Goal: Task Accomplishment & Management: Use online tool/utility

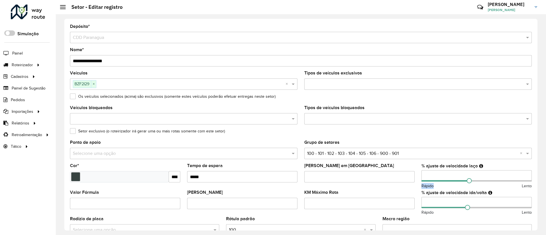
scroll to position [27, 0]
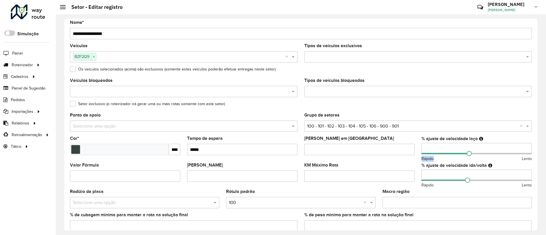
click at [40, 18] on div at bounding box center [28, 12] width 34 height 15
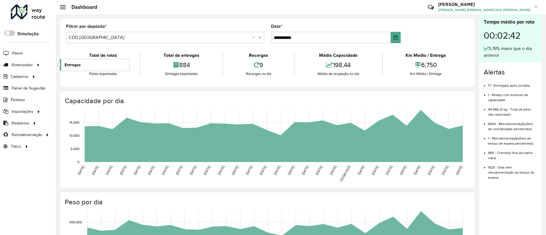
click at [71, 65] on span "Entregas" at bounding box center [73, 65] width 16 height 6
click at [18, 50] on span "Painel" at bounding box center [18, 53] width 12 height 6
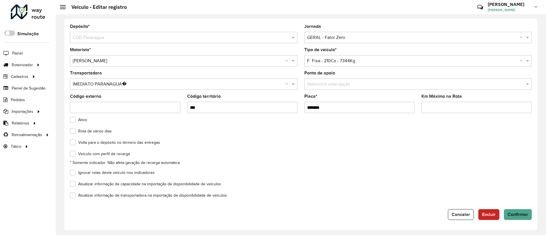
click at [35, 15] on div at bounding box center [28, 12] width 34 height 15
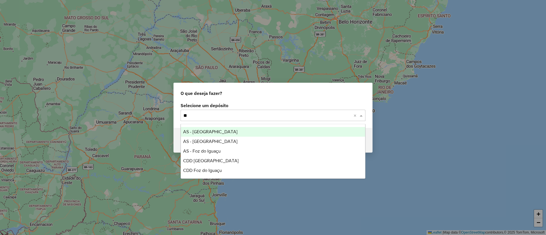
type input "***"
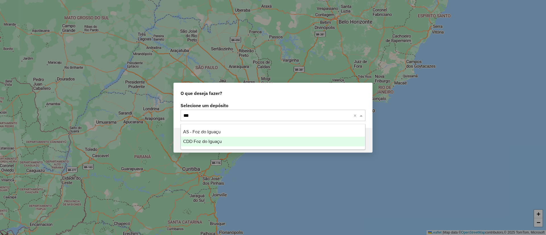
click at [223, 147] on ng-dropdown-panel "AS - Foz do Iguaçu CDD Foz do Iguaçu" at bounding box center [273, 137] width 185 height 26
click at [224, 143] on div "CDD Foz do Iguaçu" at bounding box center [273, 142] width 184 height 10
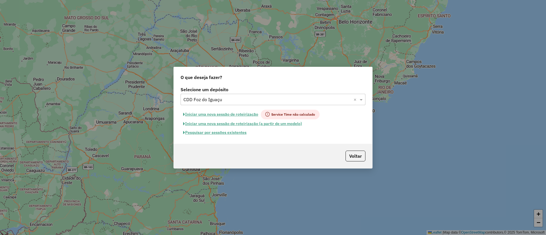
click at [210, 131] on button "Pesquisar por sessões existentes" at bounding box center [215, 132] width 69 height 9
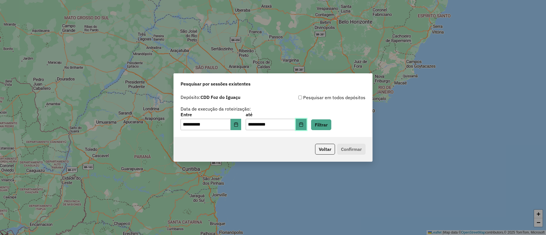
click at [303, 124] on icon "Choose Date" at bounding box center [301, 124] width 4 height 5
click at [327, 124] on button "Filtrar" at bounding box center [321, 124] width 20 height 11
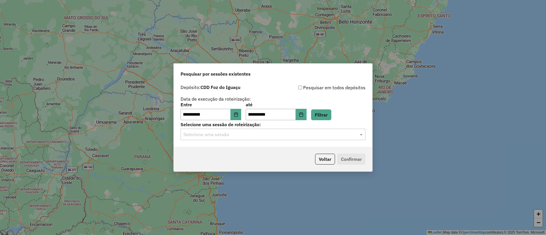
click at [250, 136] on input "text" at bounding box center [268, 134] width 168 height 7
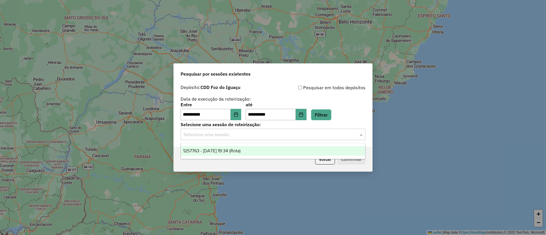
click at [237, 151] on span "1257763 - 02/09/2025 19:34 (Rota)" at bounding box center [211, 151] width 57 height 5
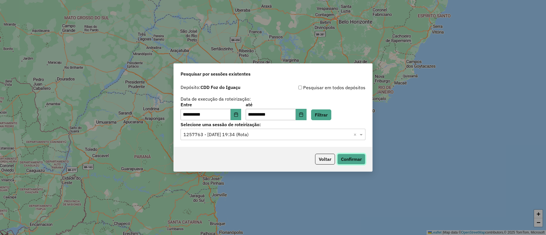
click at [351, 162] on button "Confirmar" at bounding box center [351, 159] width 28 height 11
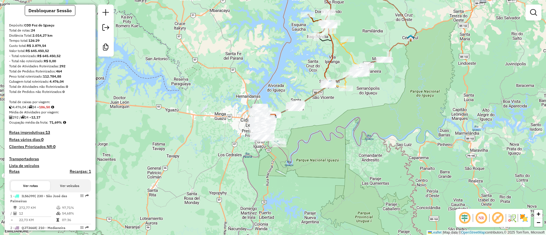
scroll to position [43, 0]
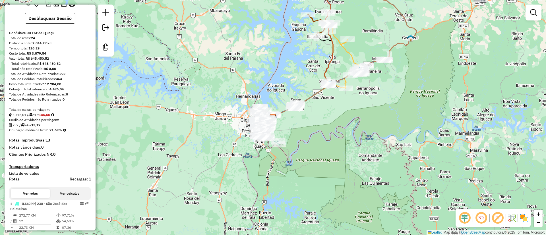
drag, startPoint x: 11, startPoint y: 130, endPoint x: 24, endPoint y: 131, distance: 13.4
click at [21, 131] on span "Ocupação média da frota:" at bounding box center [28, 130] width 39 height 4
drag, startPoint x: 25, startPoint y: 120, endPoint x: 75, endPoint y: 133, distance: 51.3
click at [71, 149] on h4 "Rotas vários dias: 0" at bounding box center [50, 147] width 82 height 5
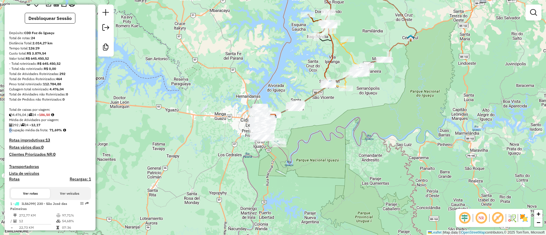
drag, startPoint x: 12, startPoint y: 131, endPoint x: 71, endPoint y: 135, distance: 59.3
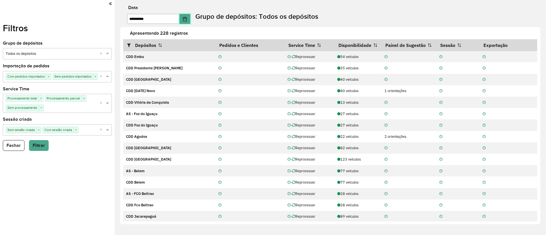
click at [187, 19] on icon "Choose Date" at bounding box center [185, 19] width 5 height 5
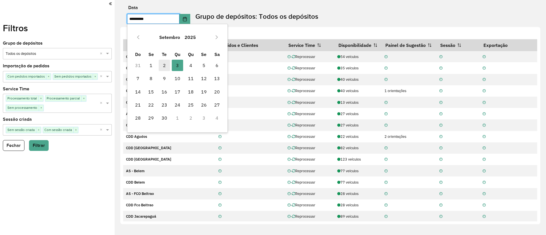
click at [164, 64] on span "2" at bounding box center [164, 65] width 11 height 11
type input "**********"
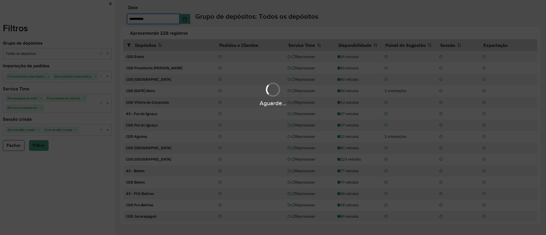
click at [55, 53] on div "Aguarde..." at bounding box center [273, 117] width 546 height 235
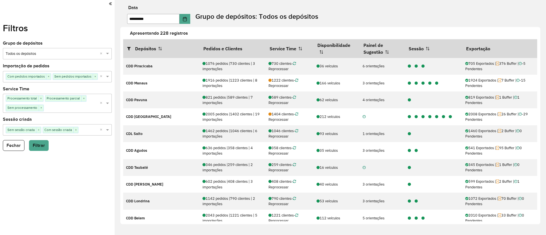
click at [45, 53] on input "text" at bounding box center [52, 54] width 92 height 6
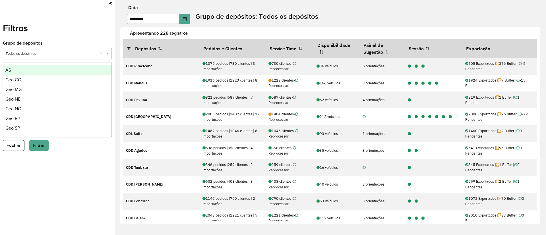
click at [41, 53] on input "text" at bounding box center [52, 54] width 92 height 6
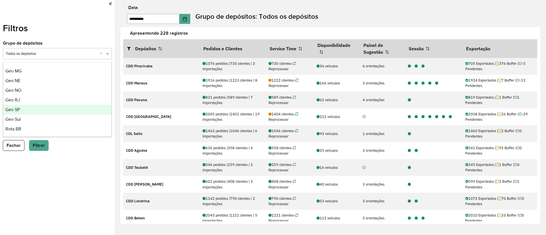
scroll to position [19, 0]
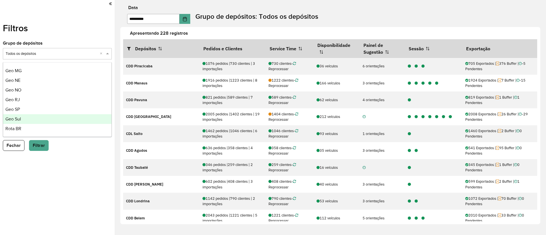
click at [23, 119] on div "Geo Sul" at bounding box center [57, 119] width 108 height 10
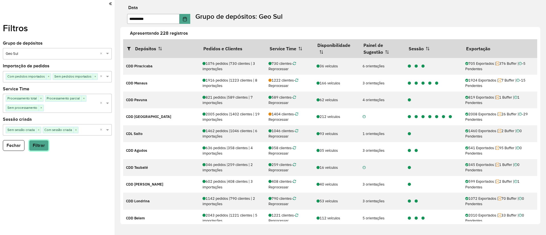
click at [38, 144] on button "Filtrar" at bounding box center [39, 145] width 20 height 11
